Goal: Task Accomplishment & Management: Complete application form

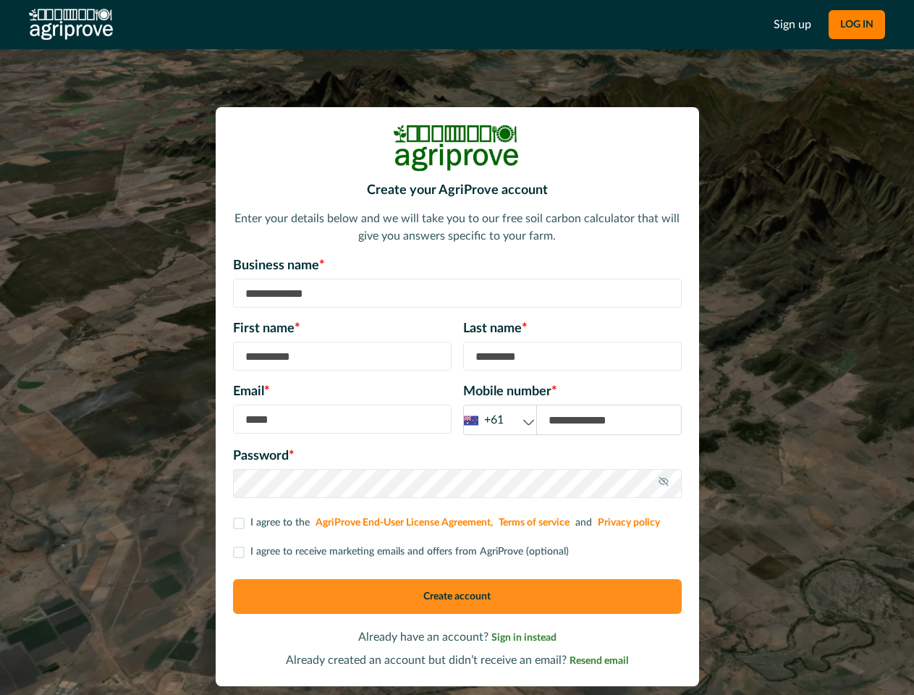
click at [457, 347] on div "First name * Last name *" at bounding box center [457, 344] width 449 height 51
click at [856, 25] on button "LOG IN" at bounding box center [857, 24] width 56 height 29
click at [500, 420] on div "+61" at bounding box center [500, 420] width 72 height 18
click at [664, 484] on icon at bounding box center [664, 482] width 12 height 12
click at [400, 552] on p "I agree to receive marketing emails and offers from AgriProve (optional)" at bounding box center [409, 551] width 319 height 15
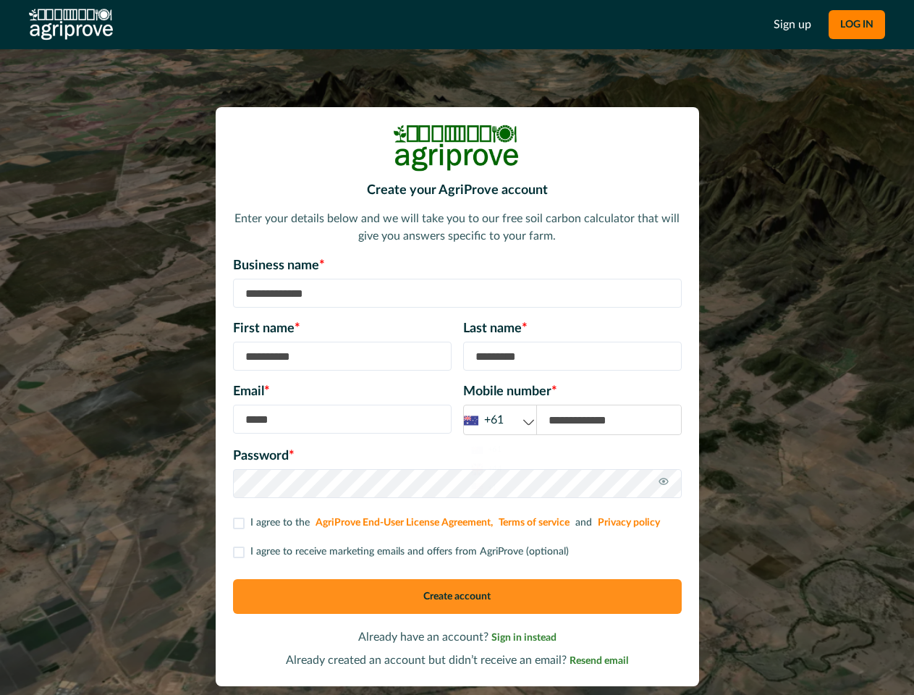
click at [458, 597] on button "Create account" at bounding box center [457, 596] width 449 height 35
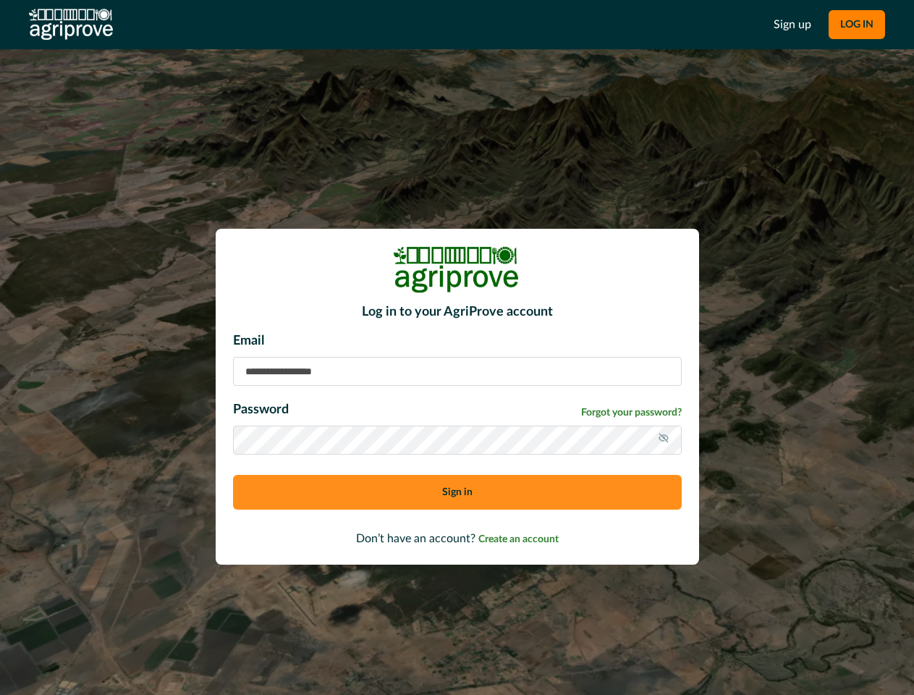
click at [457, 347] on p "Email" at bounding box center [457, 342] width 449 height 20
click at [856, 25] on button "LOG IN" at bounding box center [857, 24] width 56 height 29
click at [664, 440] on icon at bounding box center [664, 438] width 12 height 12
click at [458, 492] on button "Sign in" at bounding box center [457, 492] width 449 height 35
